Goal: Information Seeking & Learning: Learn about a topic

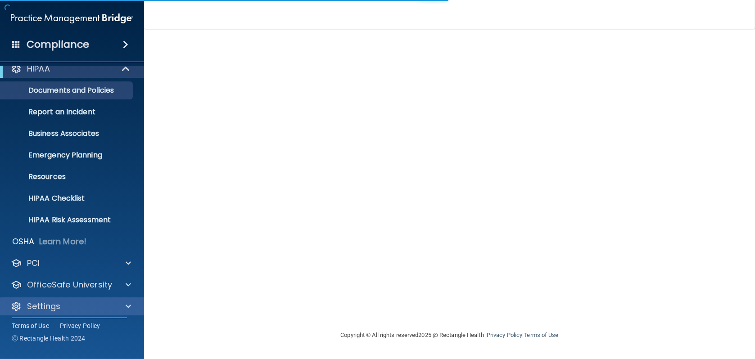
scroll to position [14, 0]
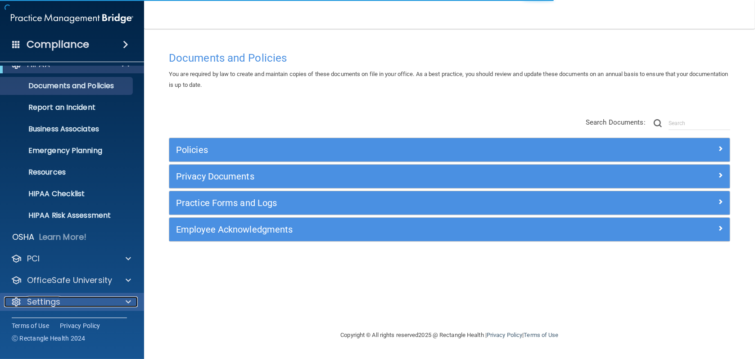
click at [122, 305] on div at bounding box center [127, 302] width 23 height 11
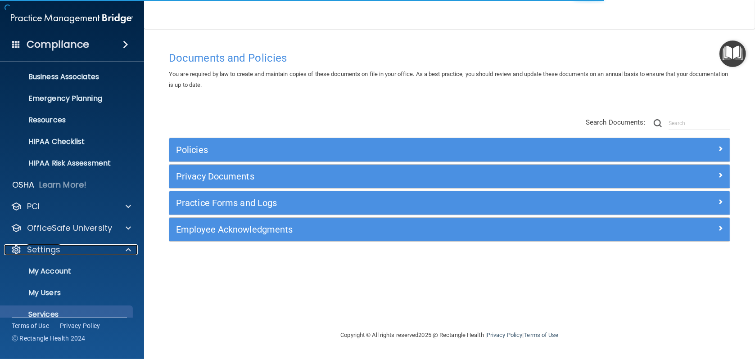
scroll to position [100, 0]
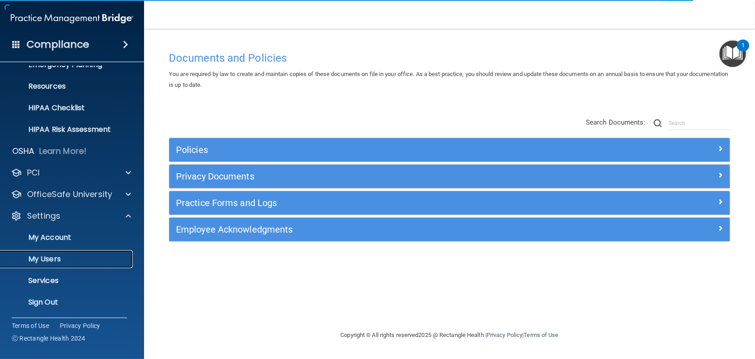
click at [54, 255] on p "My Users" at bounding box center [67, 259] width 123 height 9
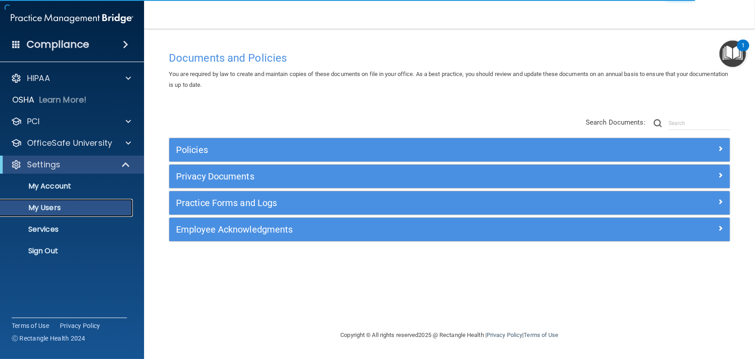
select select "20"
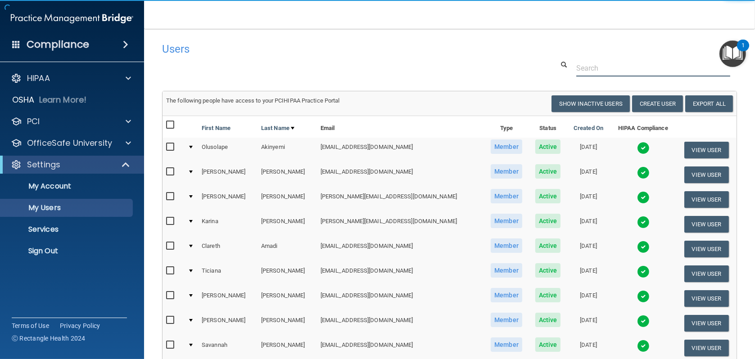
click at [592, 70] on input "text" at bounding box center [653, 68] width 154 height 17
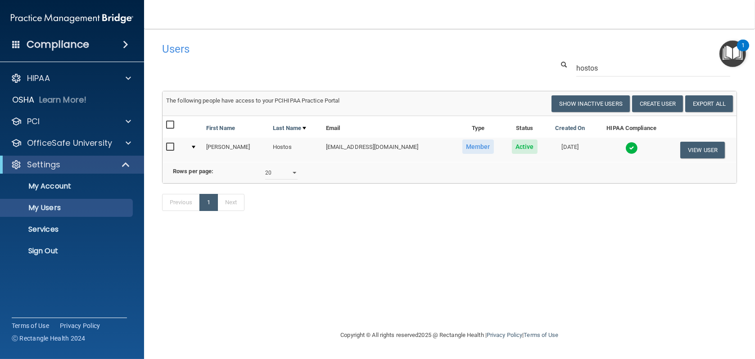
click at [625, 149] on img at bounding box center [631, 148] width 13 height 13
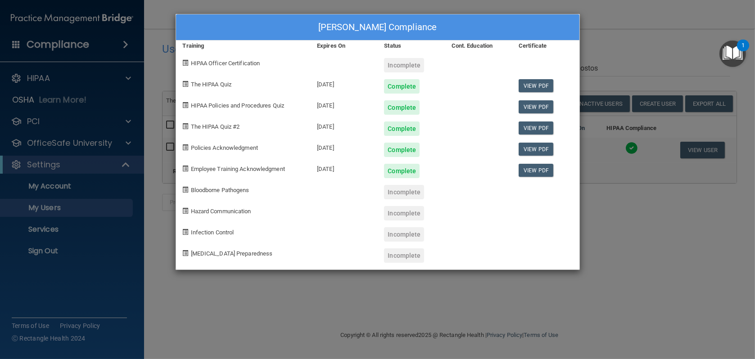
click at [661, 46] on div "[PERSON_NAME] Compliance Training Expires On Status Cont. Education Certificate…" at bounding box center [377, 179] width 755 height 359
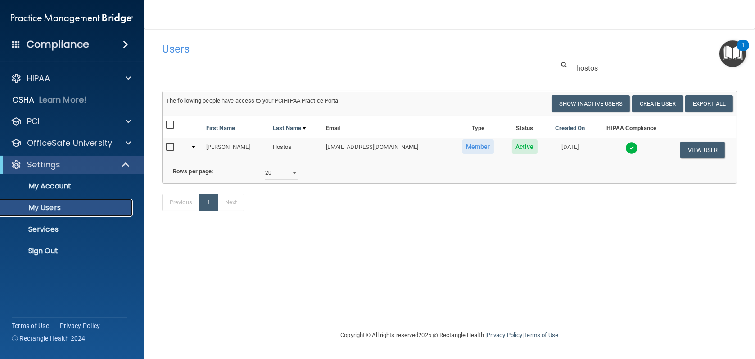
click at [36, 207] on p "My Users" at bounding box center [67, 207] width 123 height 9
click at [50, 80] on p "HIPAA" at bounding box center [38, 78] width 23 height 11
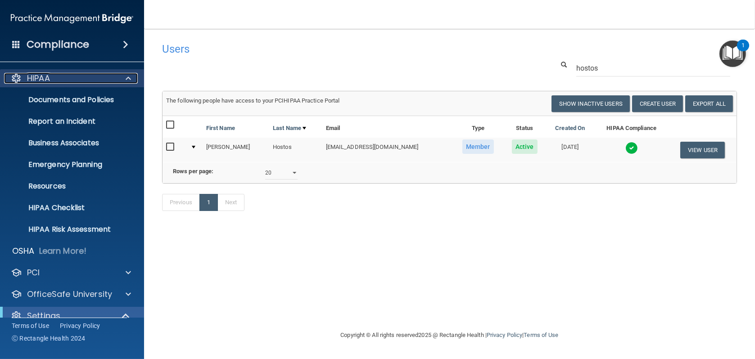
click at [58, 81] on div "HIPAA" at bounding box center [60, 78] width 112 height 11
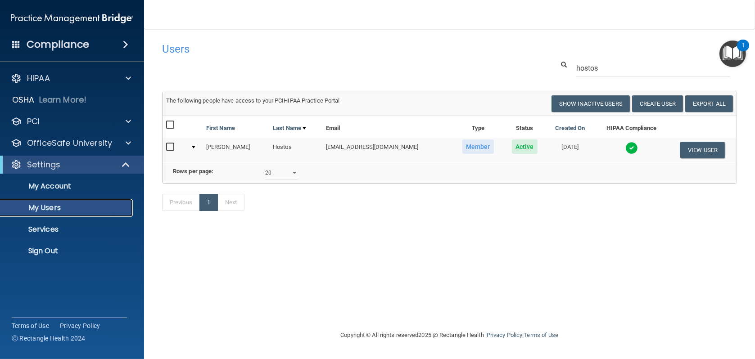
click at [34, 207] on p "My Users" at bounding box center [67, 207] width 123 height 9
drag, startPoint x: 617, startPoint y: 69, endPoint x: 572, endPoint y: 68, distance: 45.0
click at [572, 68] on div "hostos" at bounding box center [652, 68] width 167 height 17
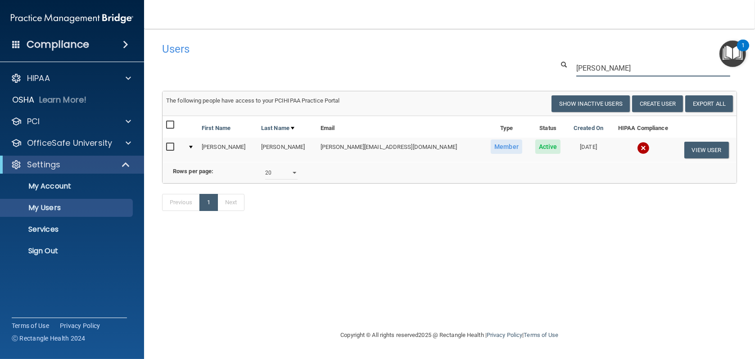
type input "[PERSON_NAME]"
click at [637, 149] on img at bounding box center [643, 148] width 13 height 13
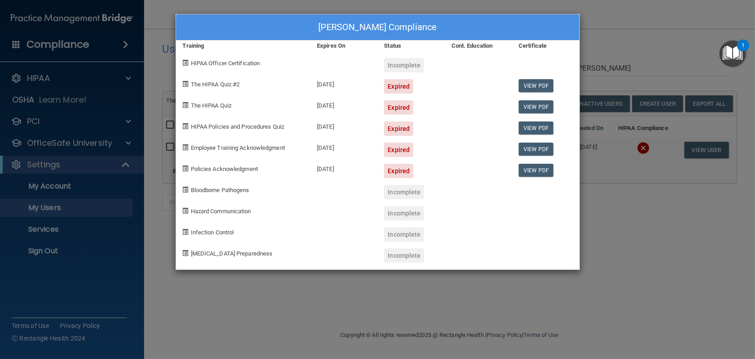
click at [649, 224] on div "[PERSON_NAME] Compliance Training Expires On Status Cont. Education Certificate…" at bounding box center [377, 179] width 755 height 359
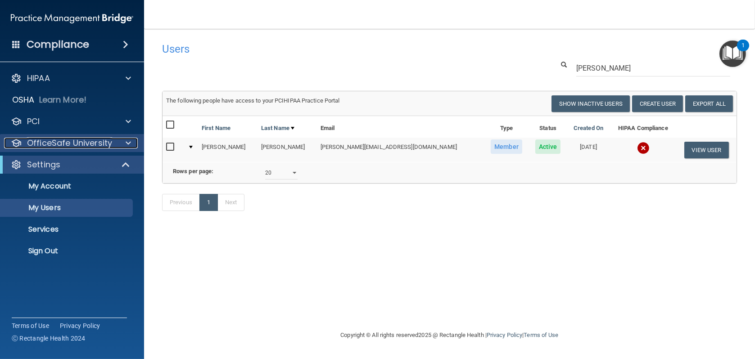
click at [46, 145] on p "OfficeSafe University" at bounding box center [69, 143] width 85 height 11
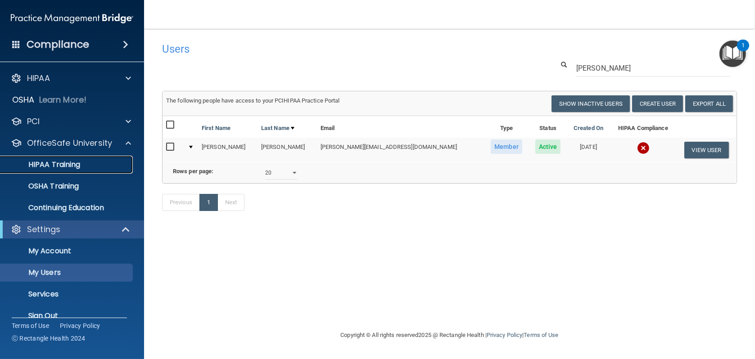
click at [54, 162] on p "HIPAA Training" at bounding box center [43, 164] width 74 height 9
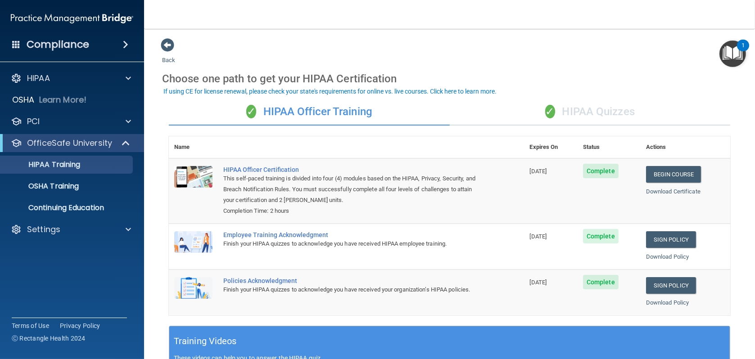
click at [600, 113] on div "✓ HIPAA Quizzes" at bounding box center [590, 112] width 281 height 27
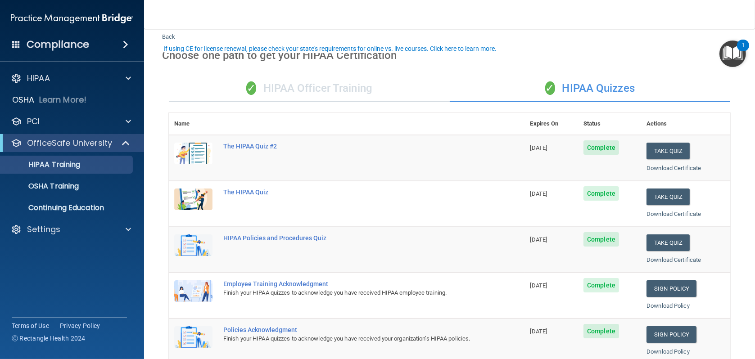
scroll to position [45, 0]
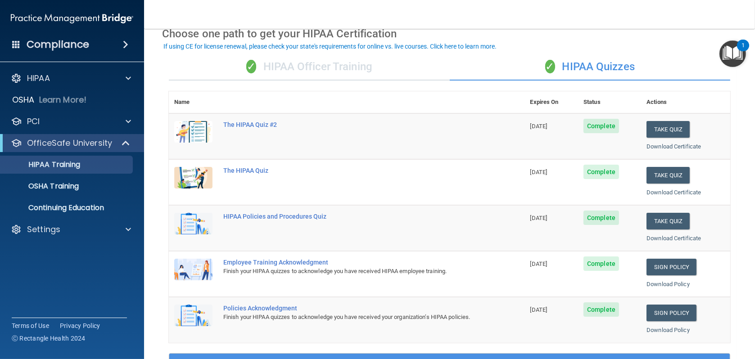
drag, startPoint x: 310, startPoint y: 68, endPoint x: 316, endPoint y: 68, distance: 6.3
click at [310, 68] on div "✓ HIPAA Officer Training" at bounding box center [309, 67] width 281 height 27
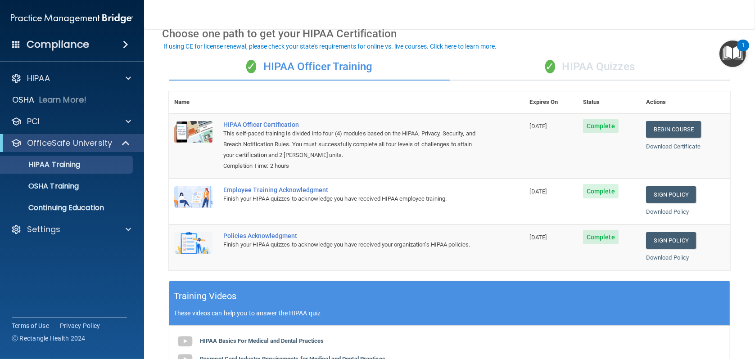
click at [596, 69] on div "✓ HIPAA Quizzes" at bounding box center [590, 67] width 281 height 27
